Goal: Check status

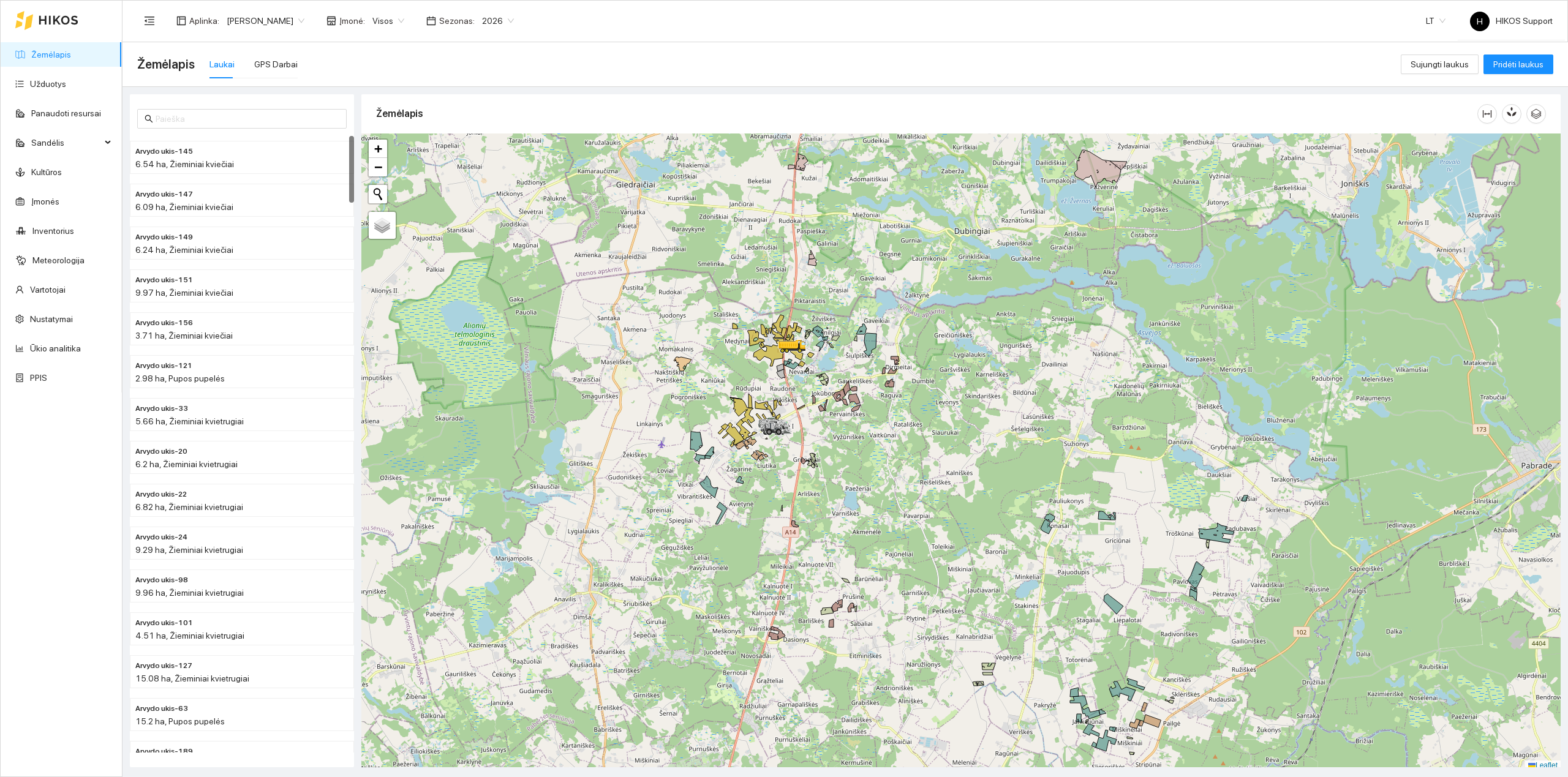
click at [793, 399] on div at bounding box center [960, 452] width 1199 height 638
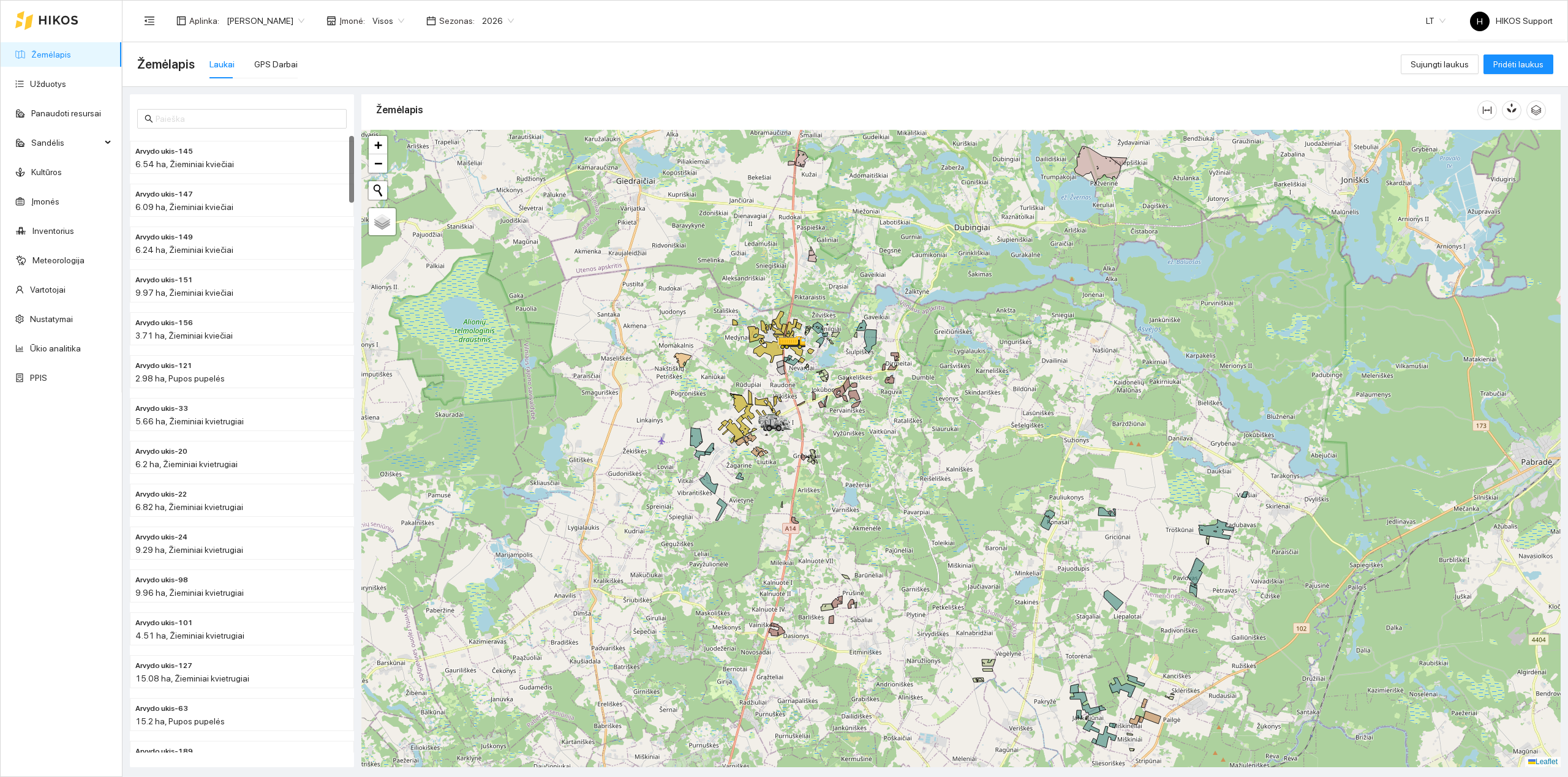
click at [793, 399] on div at bounding box center [960, 448] width 1199 height 638
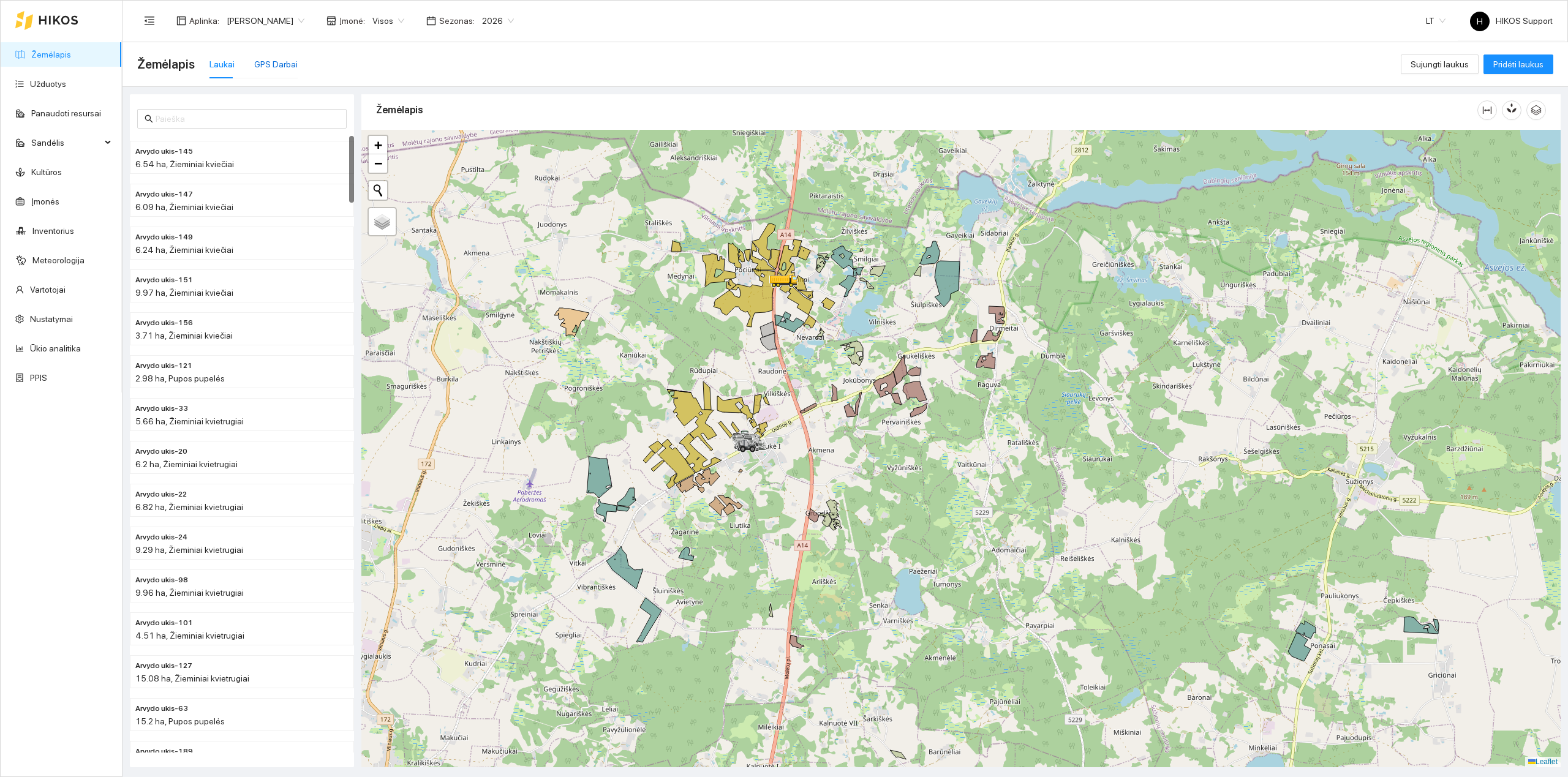
click at [267, 62] on div "GPS Darbai" at bounding box center [276, 64] width 44 height 13
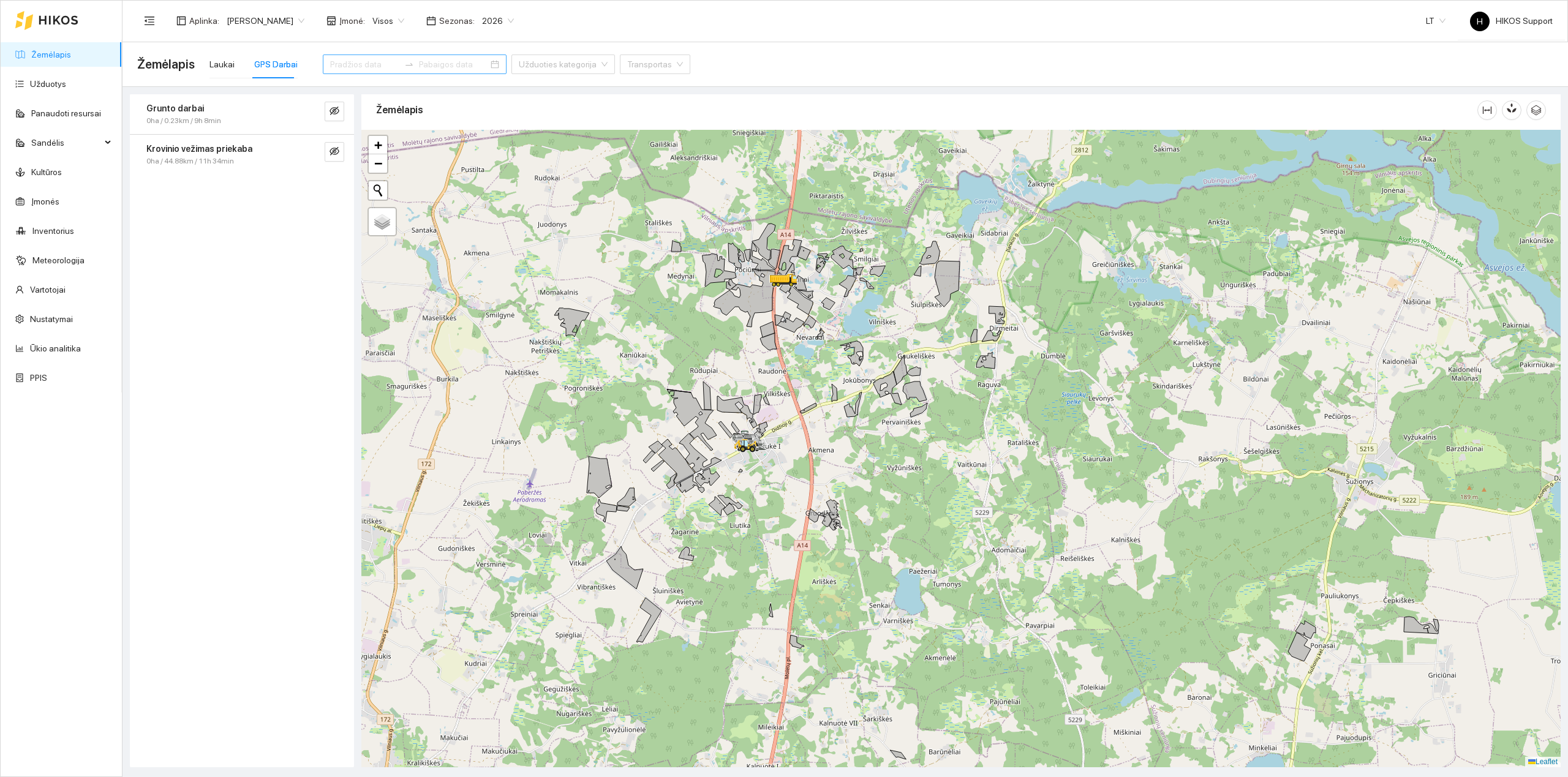
click at [333, 71] on div at bounding box center [415, 64] width 184 height 20
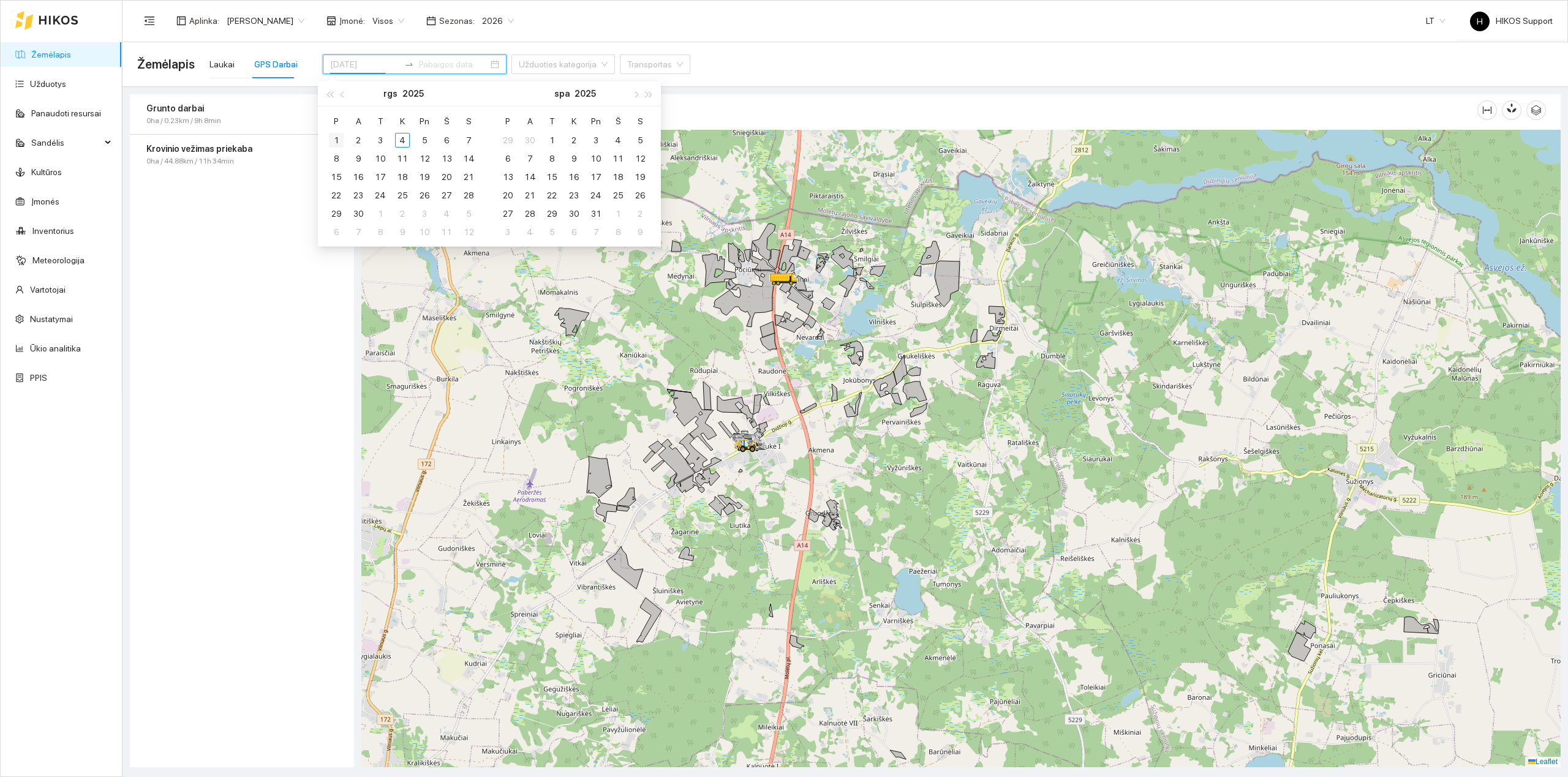
type input "[DATE]"
click at [338, 142] on div "1" at bounding box center [337, 140] width 15 height 15
type input "[DATE]"
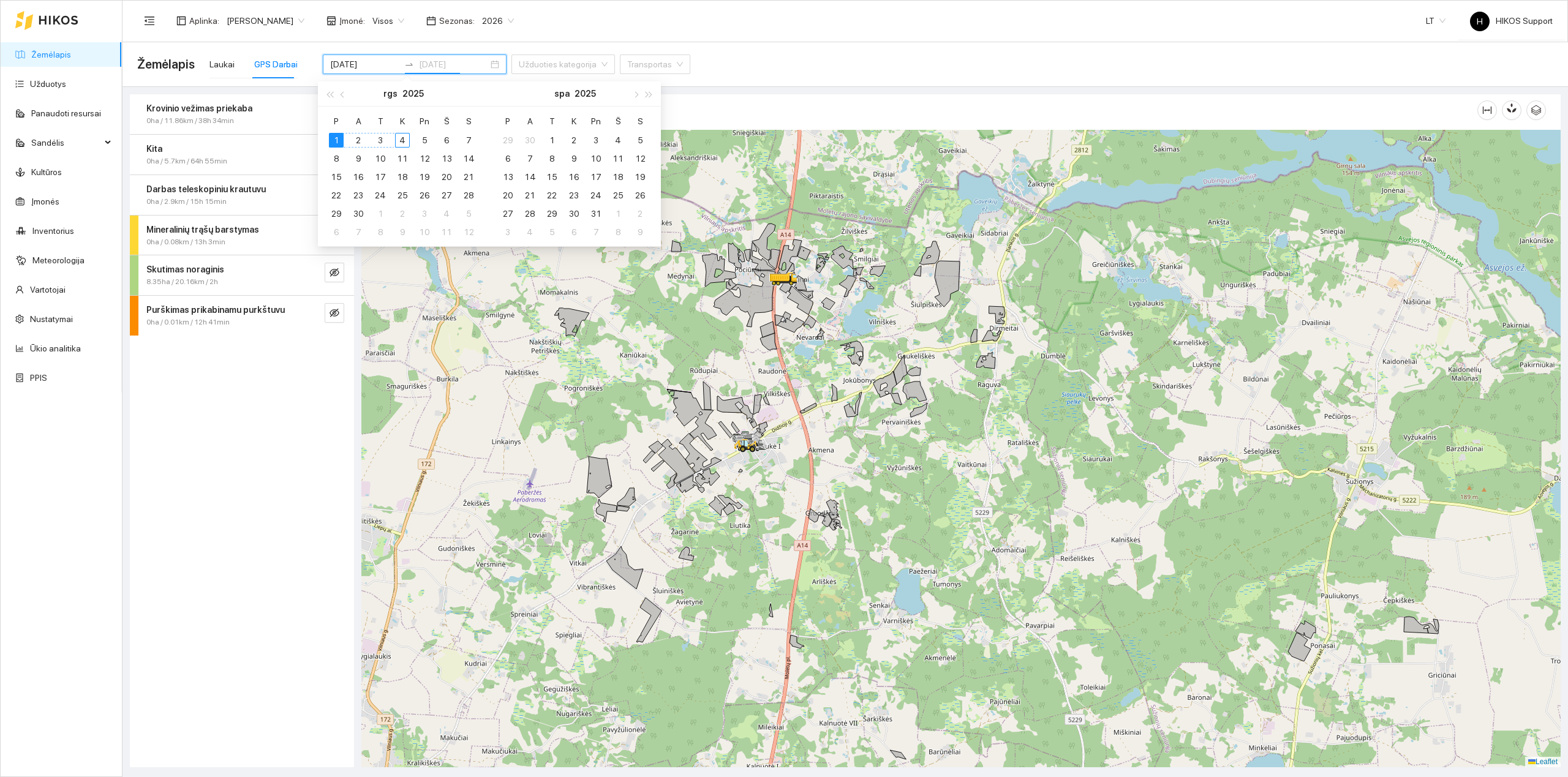
click at [406, 142] on div "4" at bounding box center [403, 140] width 15 height 15
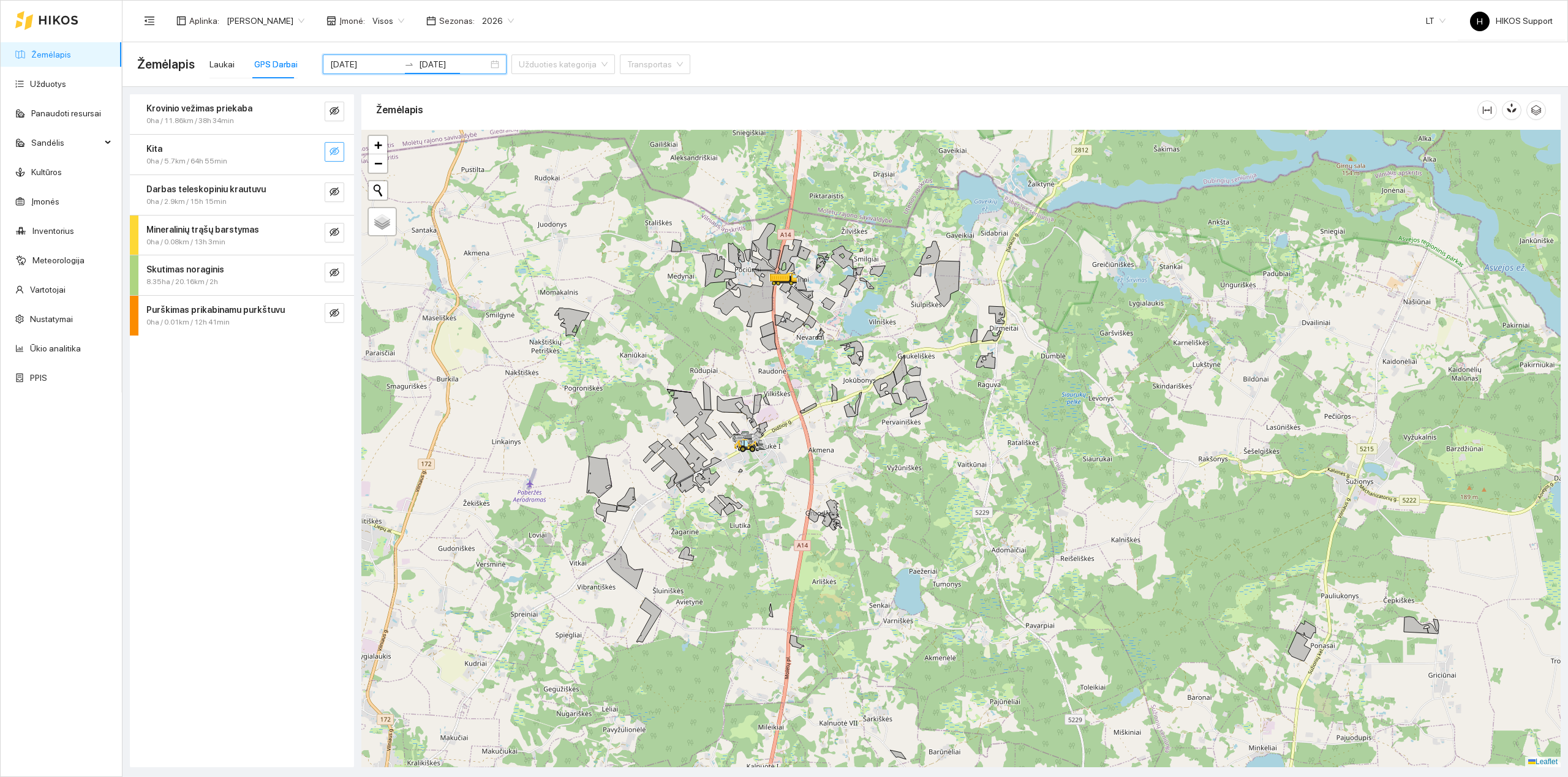
click at [337, 152] on icon "eye-invisible" at bounding box center [335, 151] width 9 height 9
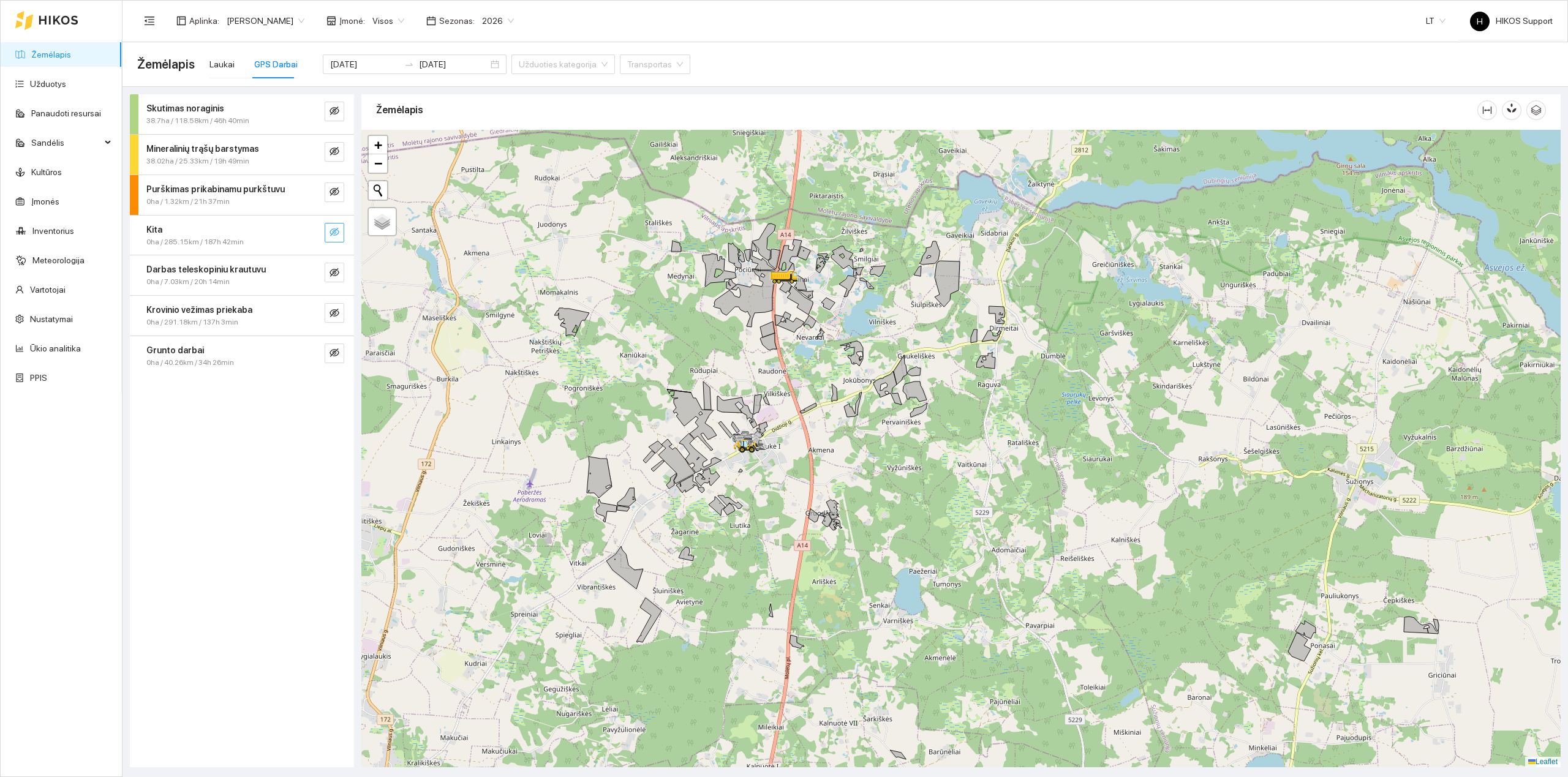
click at [332, 238] on span "eye-invisible" at bounding box center [335, 233] width 9 height 11
click at [311, 235] on icon "search" at bounding box center [310, 232] width 9 height 9
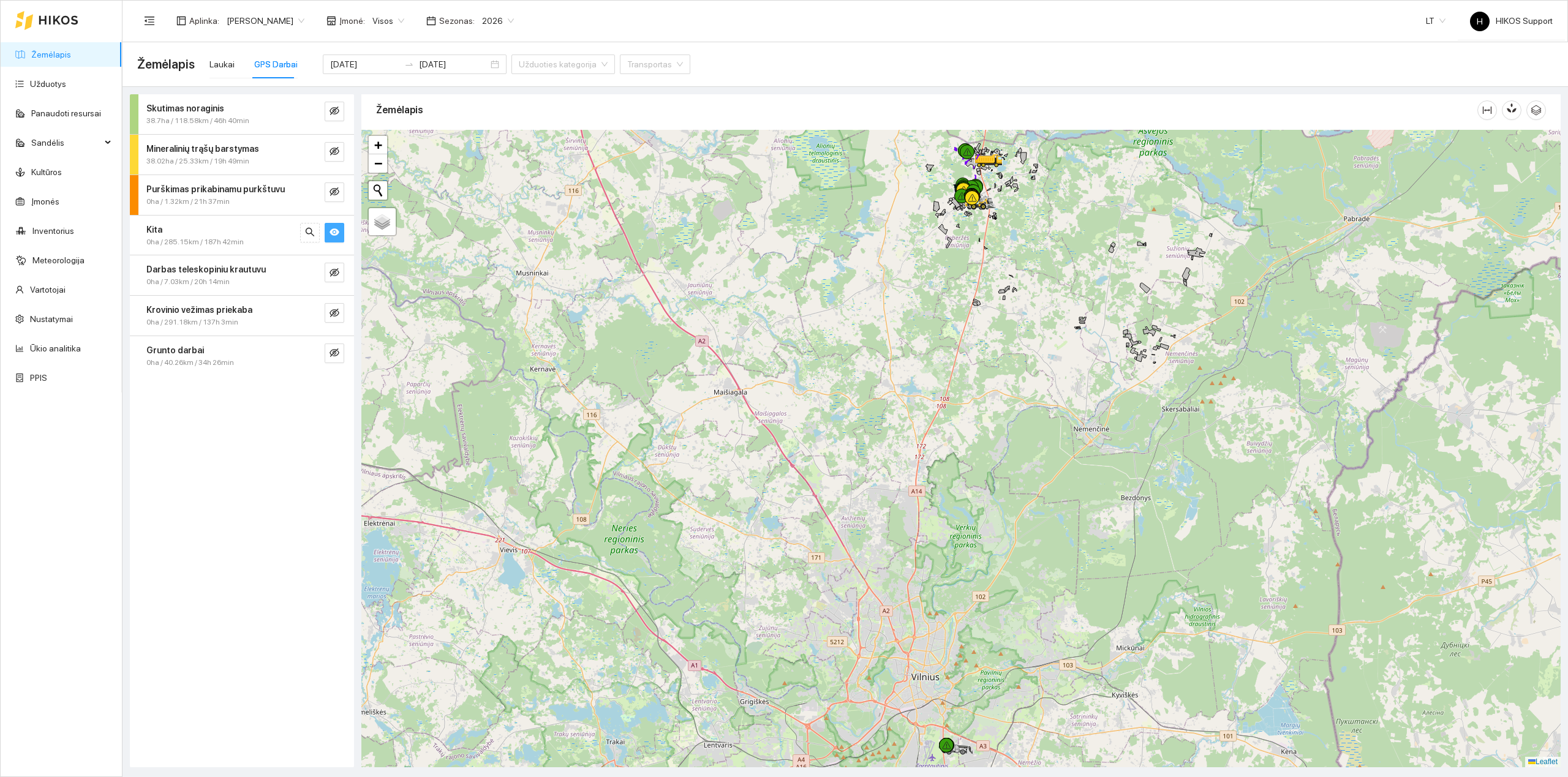
click at [1019, 202] on div at bounding box center [960, 448] width 1199 height 638
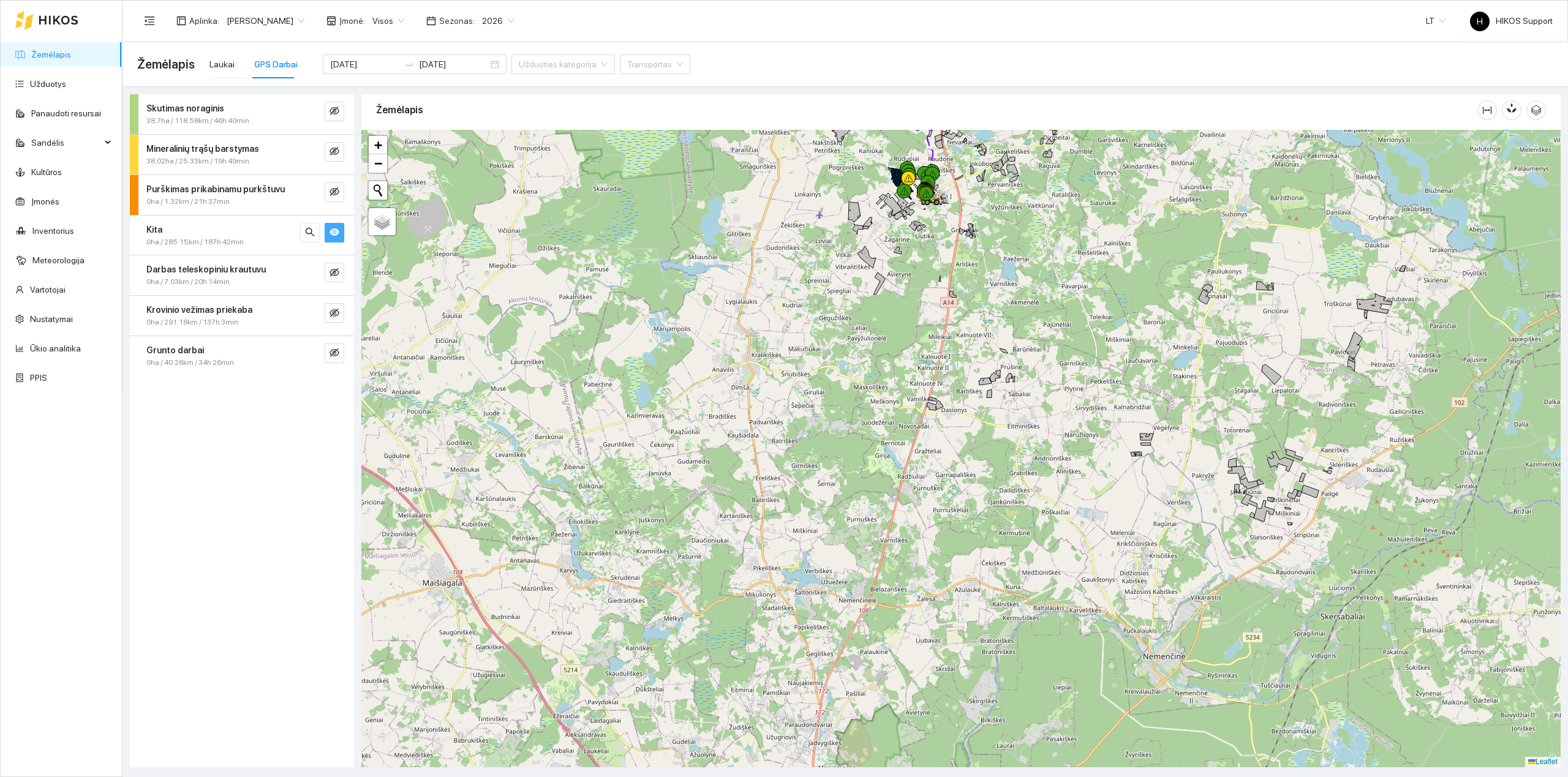
click at [975, 192] on div at bounding box center [960, 448] width 1199 height 638
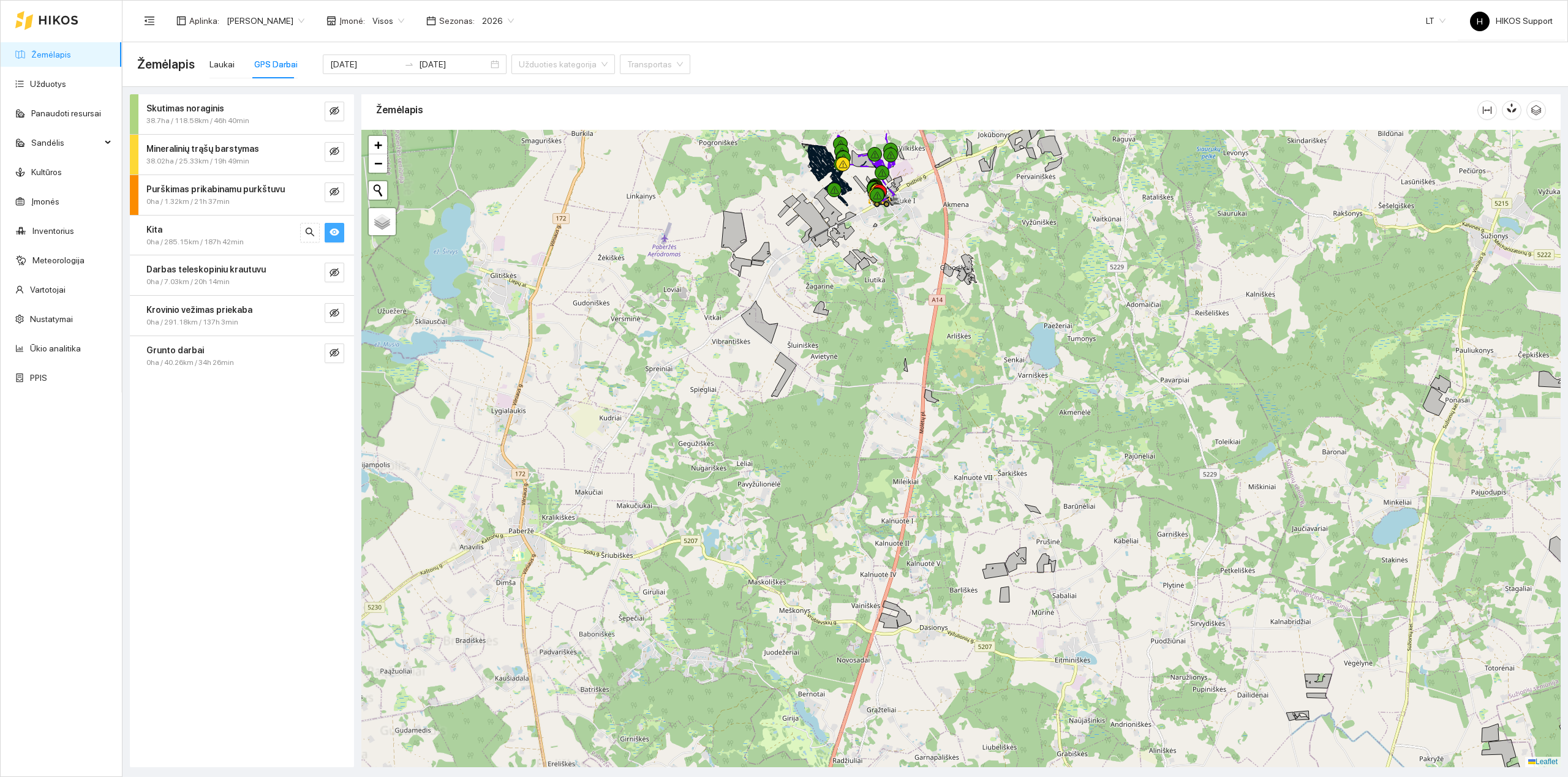
click at [932, 186] on div at bounding box center [960, 448] width 1199 height 638
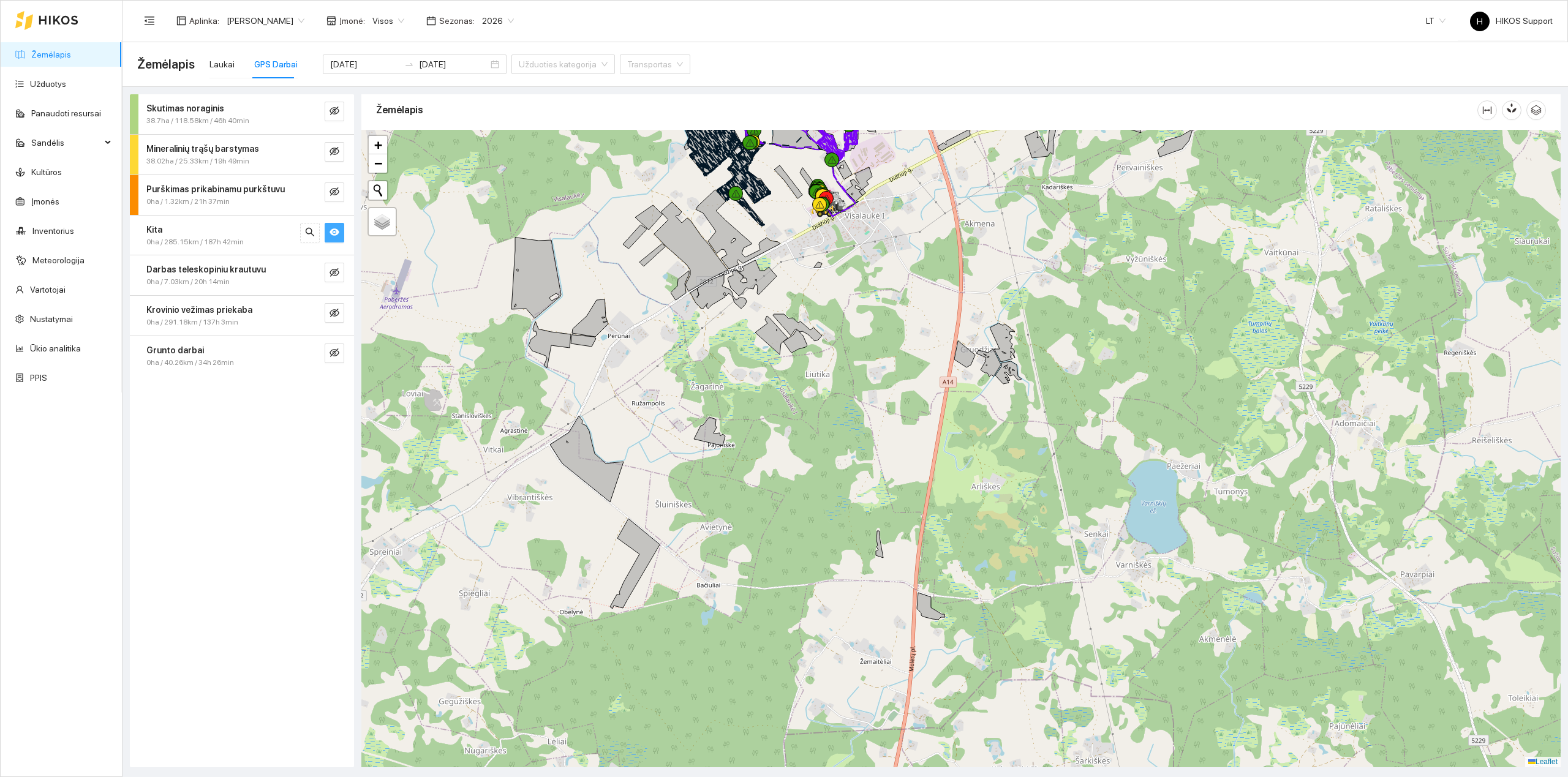
drag, startPoint x: 880, startPoint y: 171, endPoint x: 867, endPoint y: 482, distance: 311.3
click at [867, 482] on div at bounding box center [960, 448] width 1199 height 638
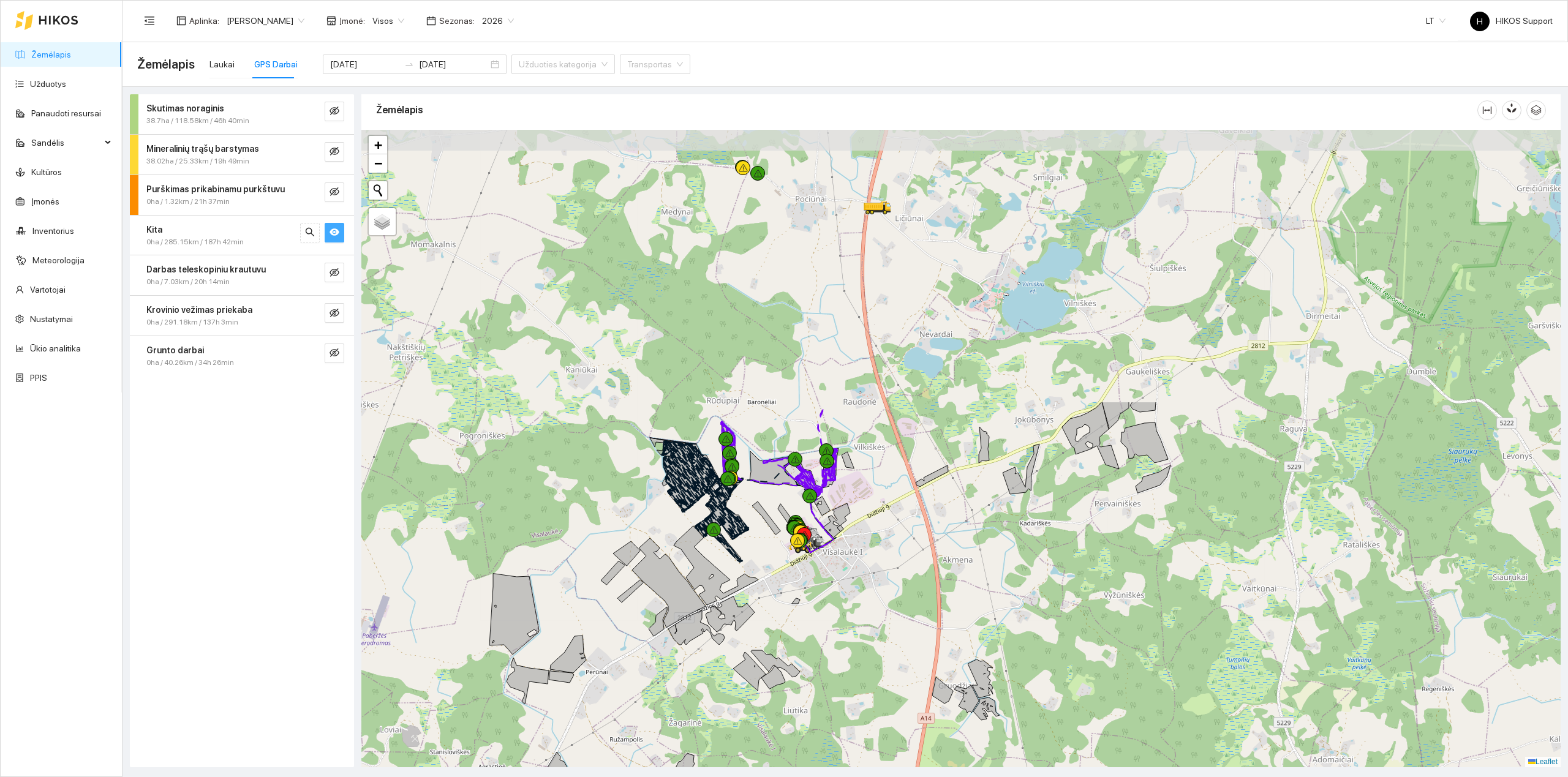
click at [881, 424] on div at bounding box center [960, 448] width 1199 height 638
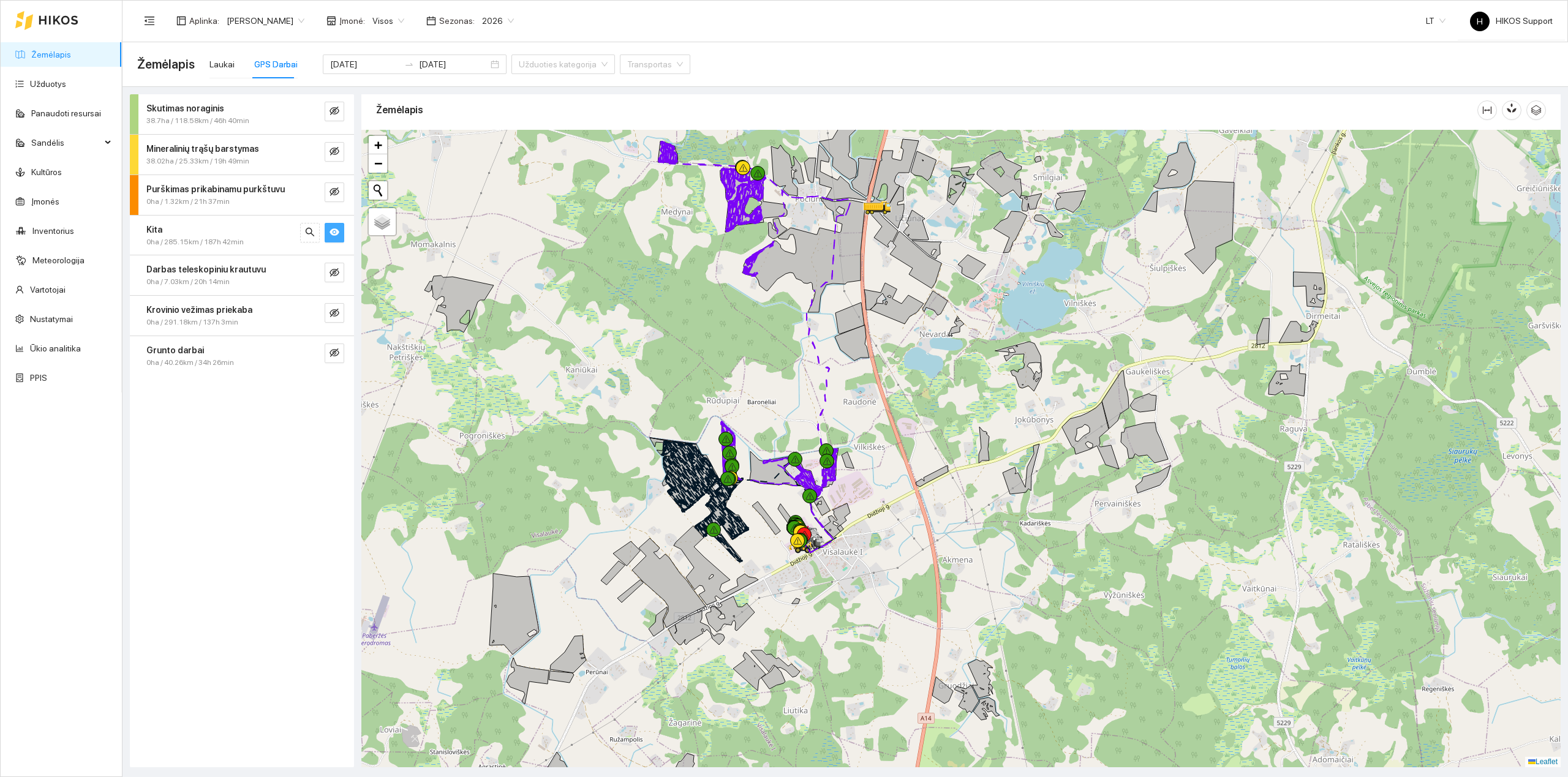
click at [881, 424] on div at bounding box center [960, 448] width 1199 height 638
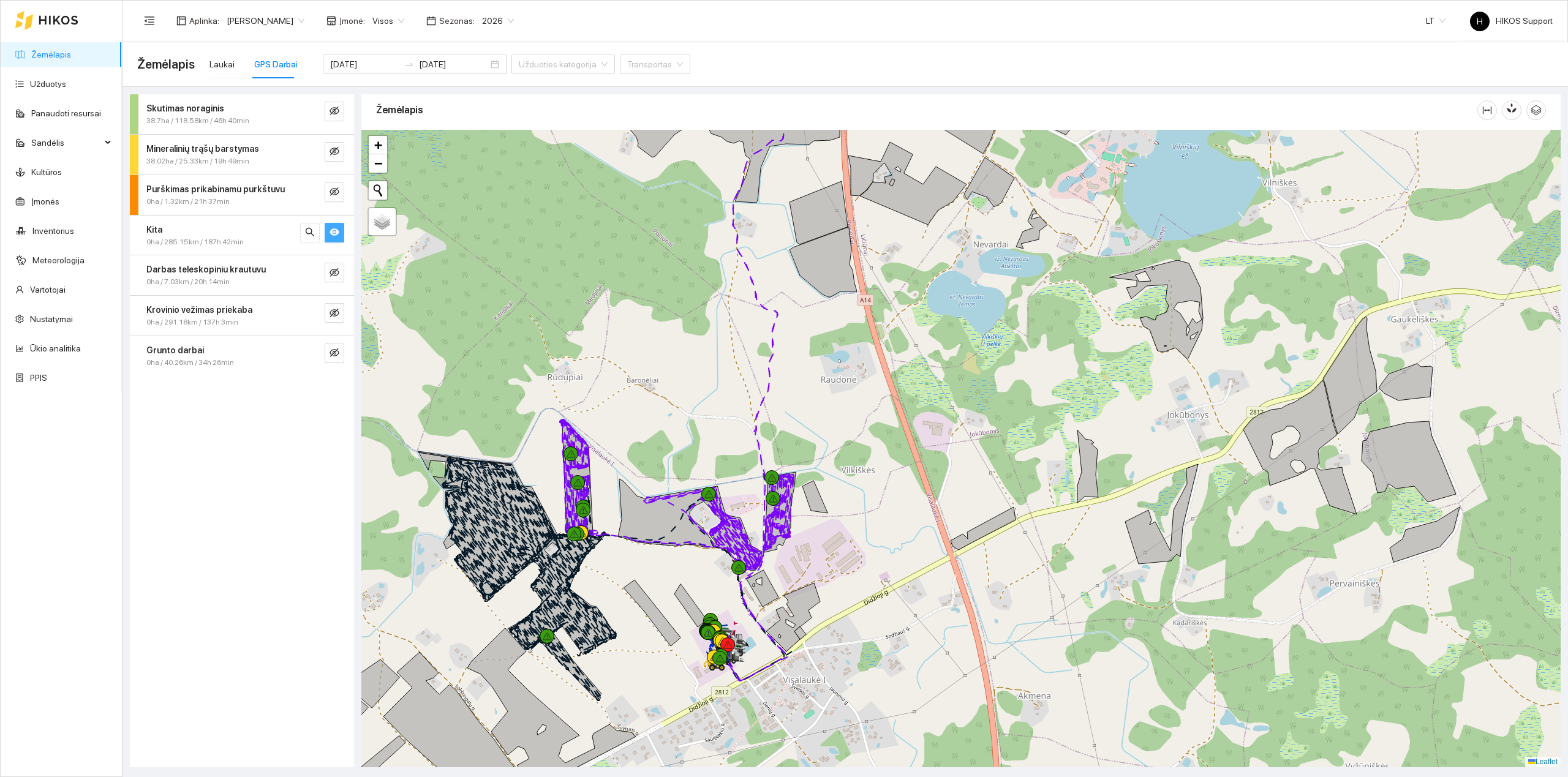
drag, startPoint x: 705, startPoint y: 321, endPoint x: 705, endPoint y: 403, distance: 82.0
click at [705, 403] on div at bounding box center [960, 448] width 1199 height 638
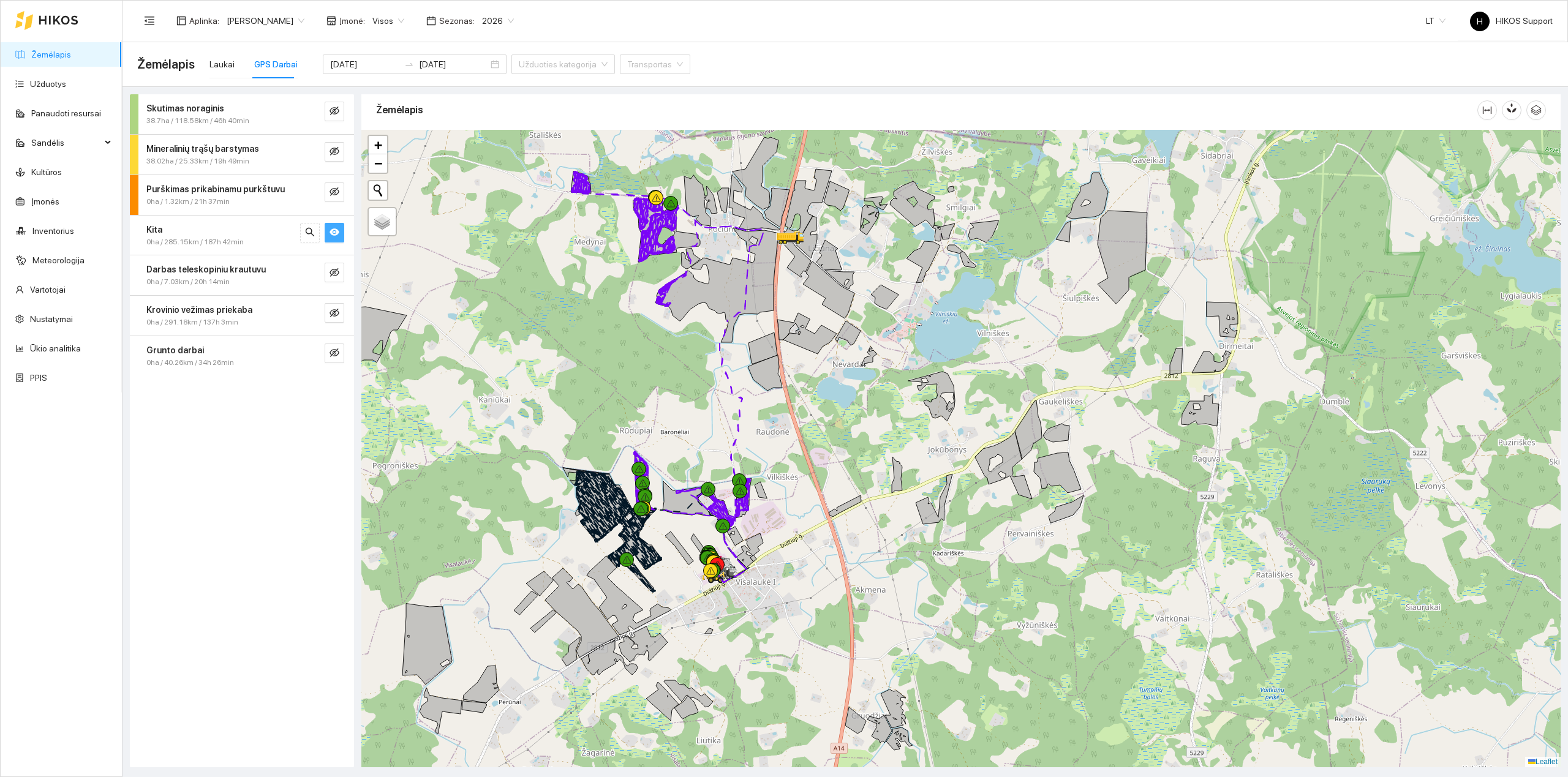
drag, startPoint x: 664, startPoint y: 489, endPoint x: 650, endPoint y: 443, distance: 48.1
click at [663, 481] on icon at bounding box center [699, 504] width 72 height 46
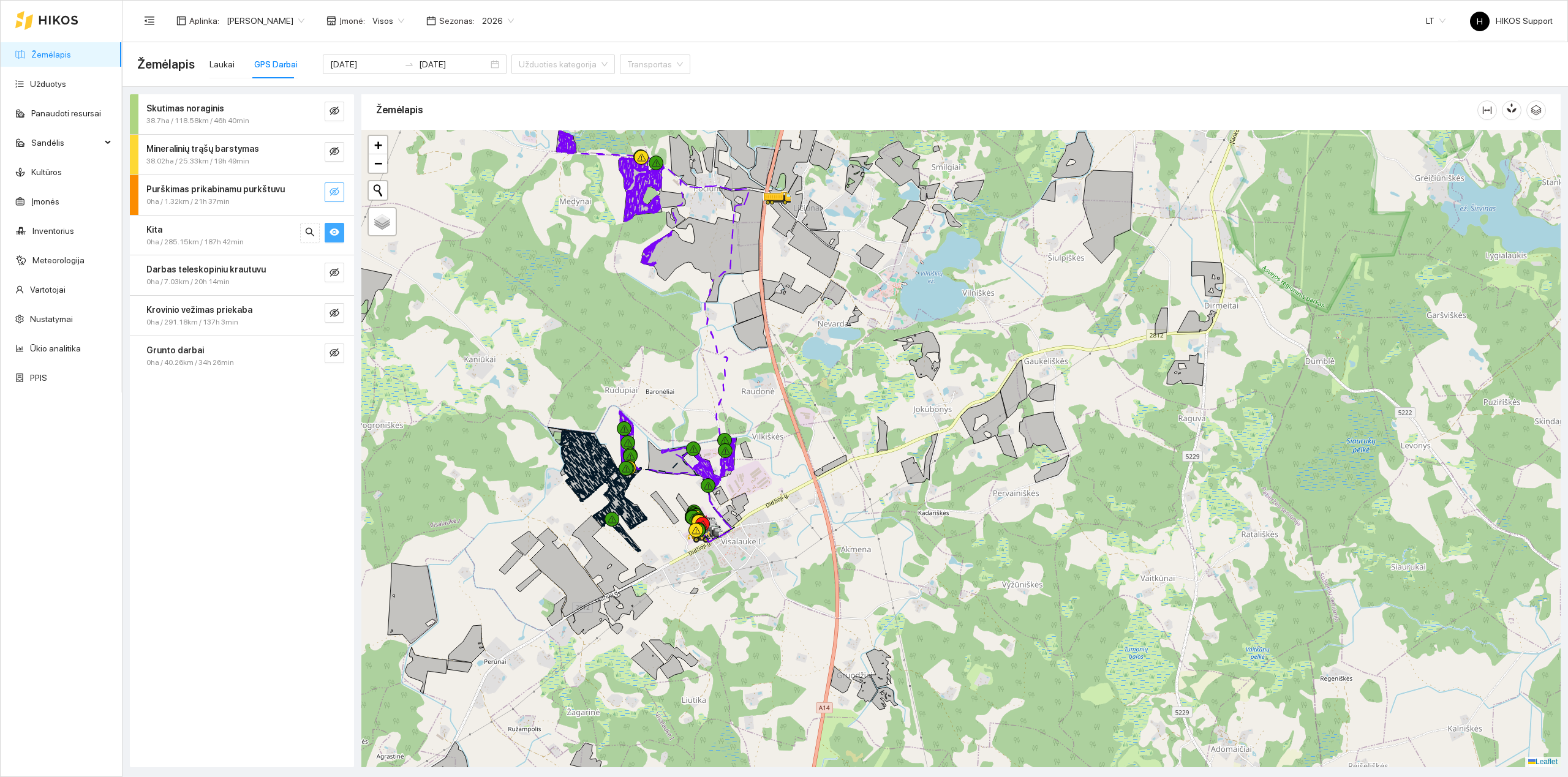
click at [332, 191] on icon "eye-invisible" at bounding box center [335, 191] width 9 height 9
click at [332, 191] on icon "eye" at bounding box center [335, 191] width 9 height 8
click at [333, 152] on icon "eye-invisible" at bounding box center [335, 151] width 9 height 9
click at [333, 152] on icon "eye" at bounding box center [335, 152] width 9 height 8
click at [335, 115] on icon "eye-invisible" at bounding box center [335, 111] width 9 height 9
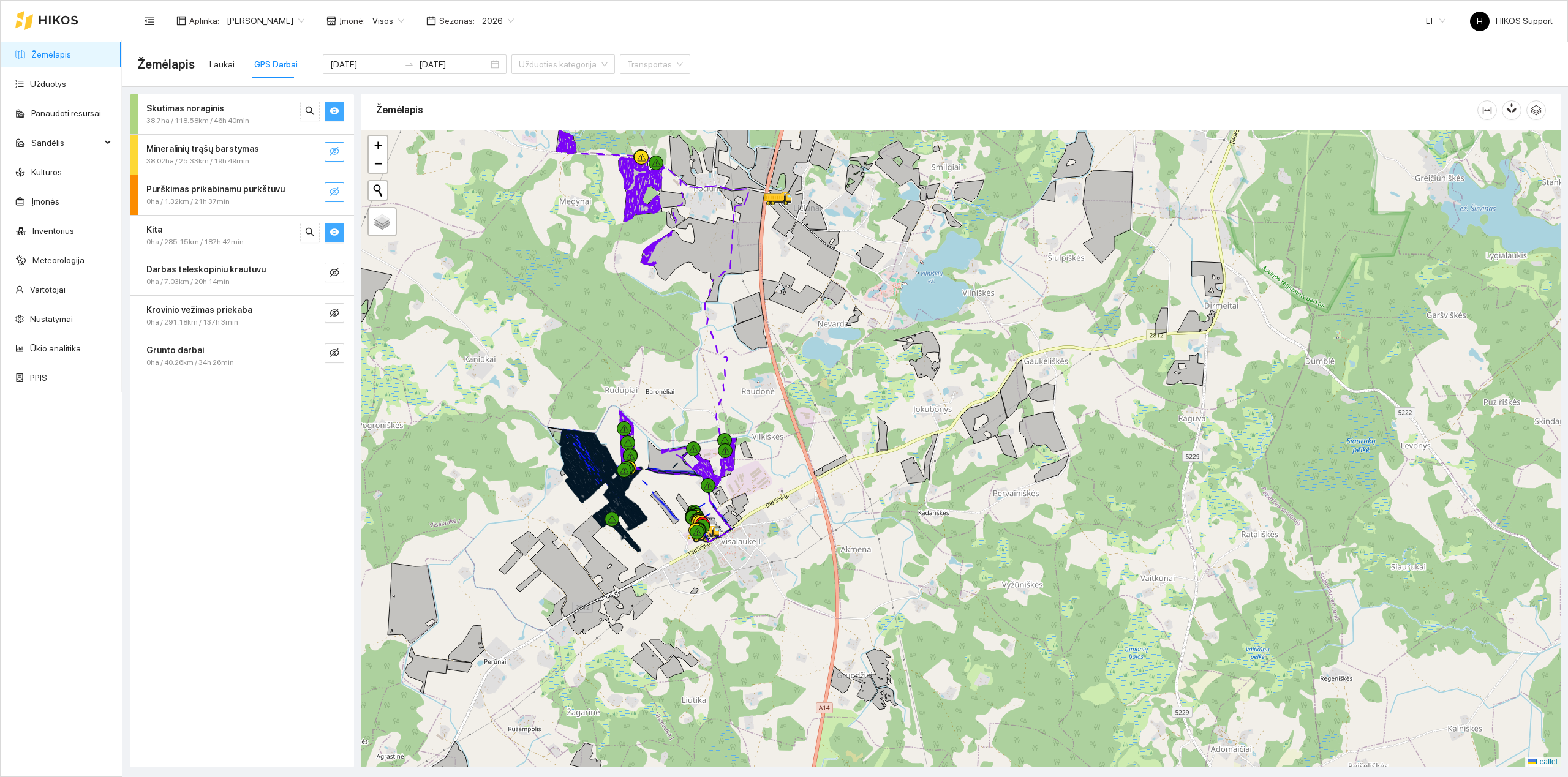
click at [335, 115] on icon "eye" at bounding box center [335, 111] width 9 height 9
